Goal: Communication & Community: Answer question/provide support

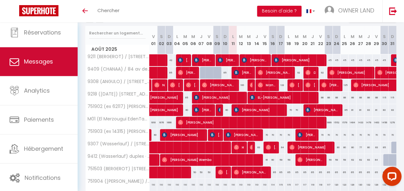
click at [44, 64] on span "Messages" at bounding box center [38, 61] width 29 height 8
select select "message"
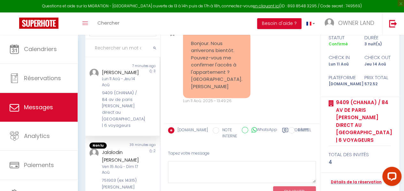
scroll to position [72, 0]
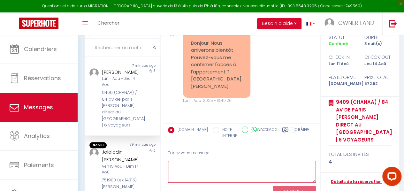
click at [199, 165] on textarea at bounding box center [242, 172] width 148 height 22
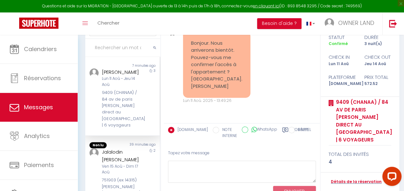
click at [199, 129] on label "Modèles" at bounding box center [300, 133] width 17 height 13
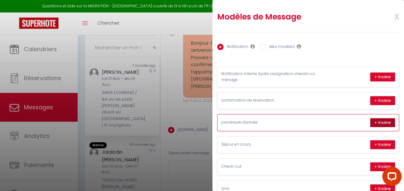
click at [199, 123] on button "+ Insérer" at bounding box center [382, 122] width 25 height 9
type textarea "Loremip Dolorsita, Conse adi elitseddoeiu temporinci utla etdolor ma aliquaen :…"
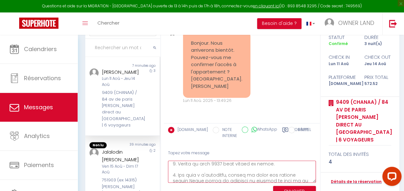
scroll to position [70, 0]
click at [199, 189] on button "ENVOYER" at bounding box center [294, 191] width 43 height 11
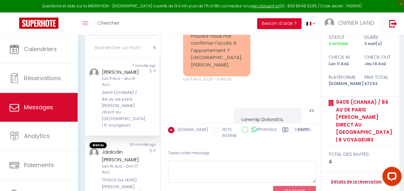
scroll to position [1493, 0]
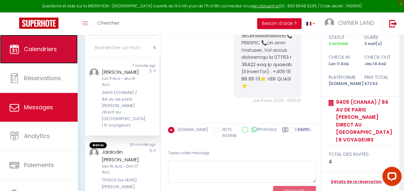
click at [42, 50] on span "Calendriers" at bounding box center [40, 49] width 33 height 8
